Goal: Task Accomplishment & Management: Use online tool/utility

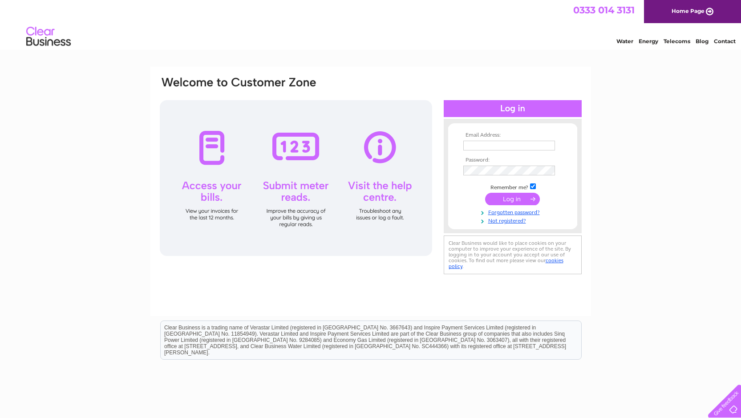
type input "jackie.saunders2@ntlworld.com"
click at [512, 202] on input "submit" at bounding box center [512, 199] width 55 height 12
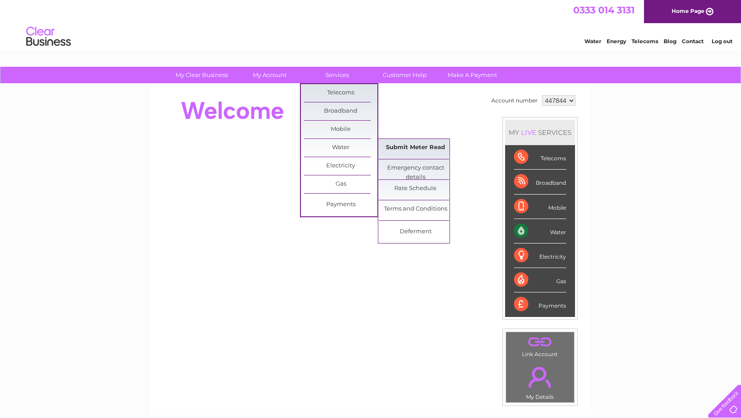
click at [415, 147] on link "Submit Meter Read" at bounding box center [415, 148] width 73 height 18
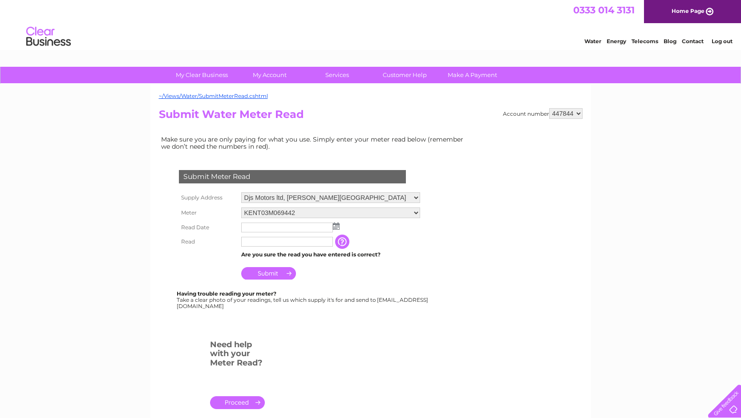
click at [255, 227] on input "text" at bounding box center [287, 228] width 92 height 10
click at [335, 227] on img at bounding box center [336, 226] width 7 height 7
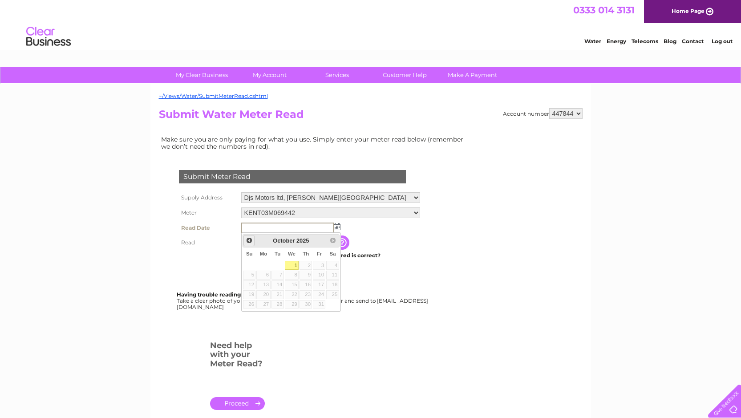
click at [248, 239] on span "Prev" at bounding box center [249, 240] width 7 height 7
click at [277, 304] on link "30" at bounding box center [278, 304] width 12 height 9
type input "2025/09/30"
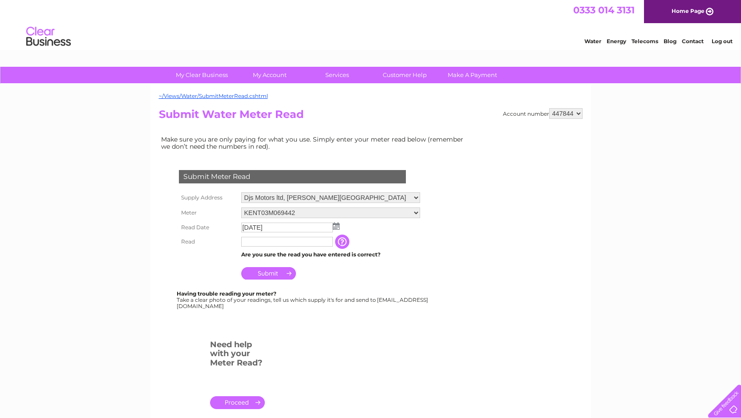
click at [264, 240] on input "text" at bounding box center [287, 242] width 92 height 10
type input "180"
click at [267, 274] on input "Submit" at bounding box center [268, 273] width 55 height 12
